Goal: Check status: Check status

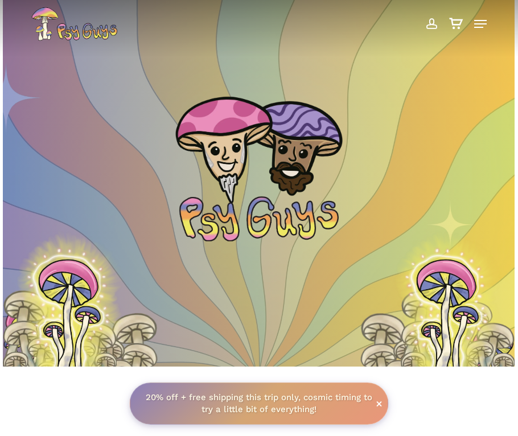
click at [428, 19] on span at bounding box center [432, 23] width 12 height 19
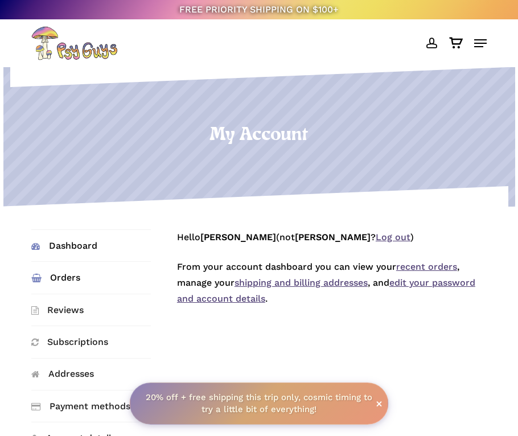
click at [56, 277] on link "Orders" at bounding box center [91, 277] width 120 height 31
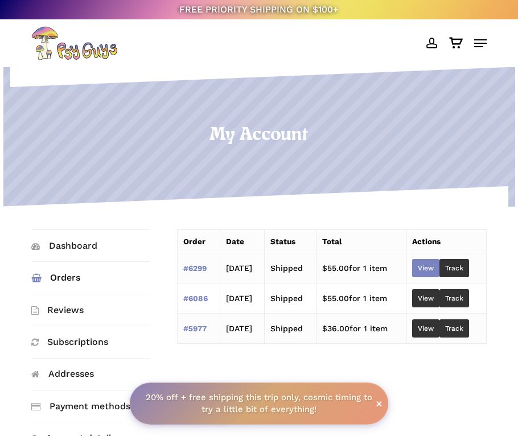
click at [432, 263] on link "View" at bounding box center [425, 268] width 27 height 18
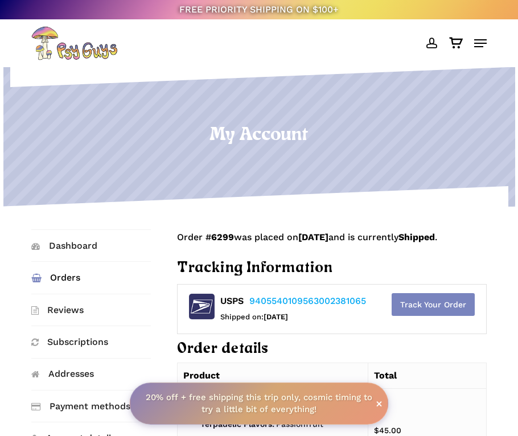
click at [439, 316] on link "Track Your Order" at bounding box center [433, 304] width 83 height 23
